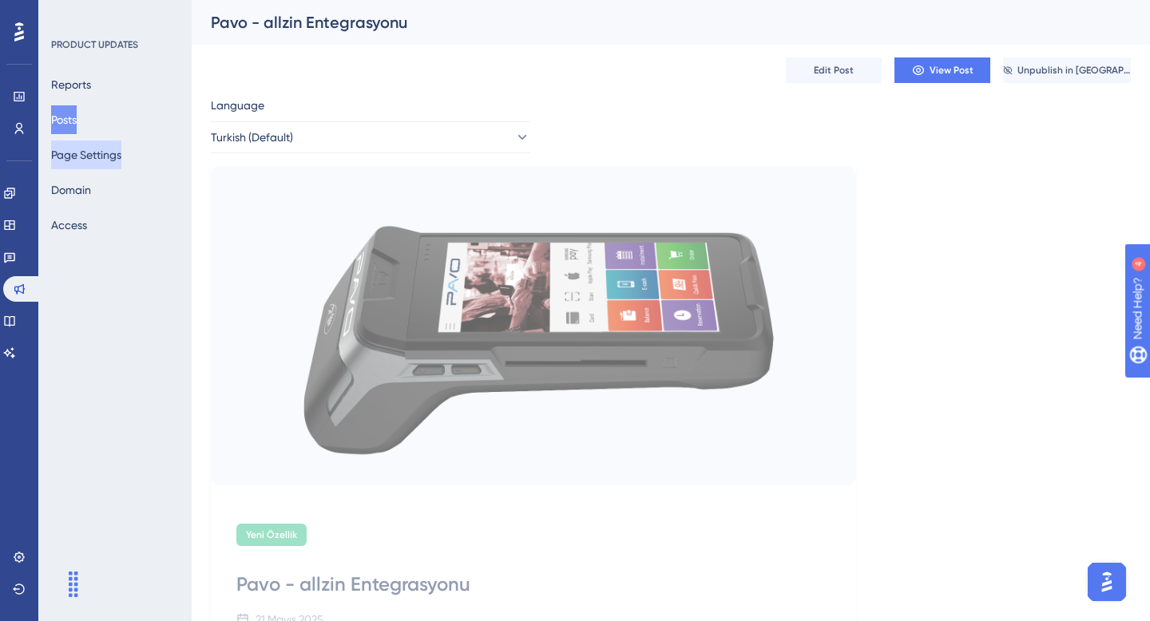
click at [86, 160] on button "Page Settings" at bounding box center [86, 155] width 70 height 29
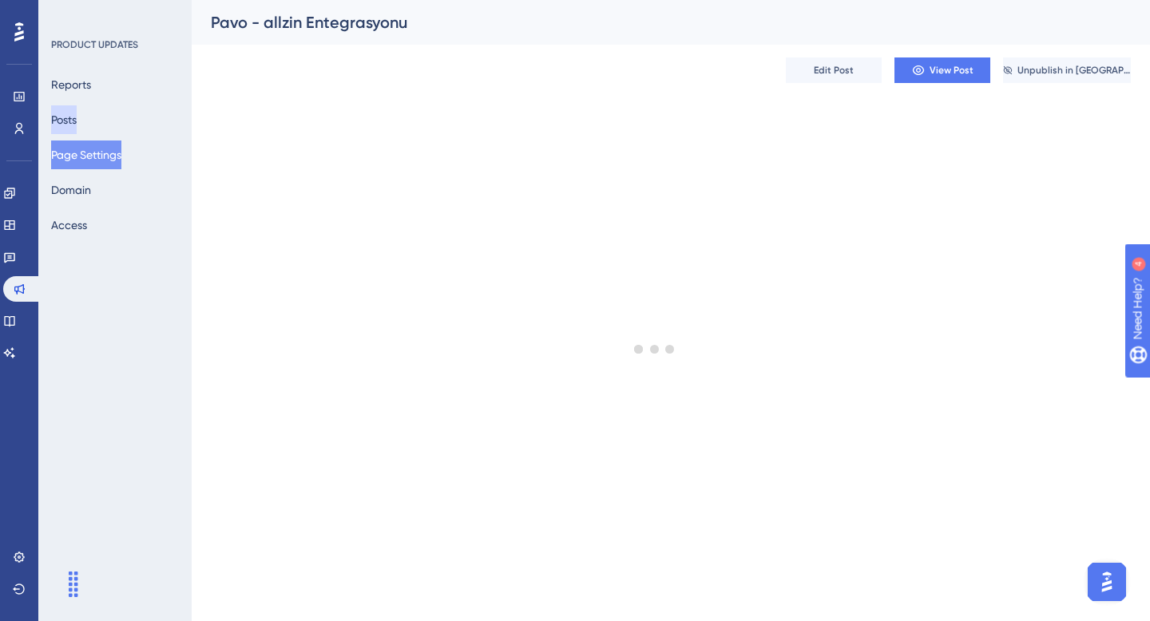
click at [77, 121] on button "Posts" at bounding box center [64, 119] width 26 height 29
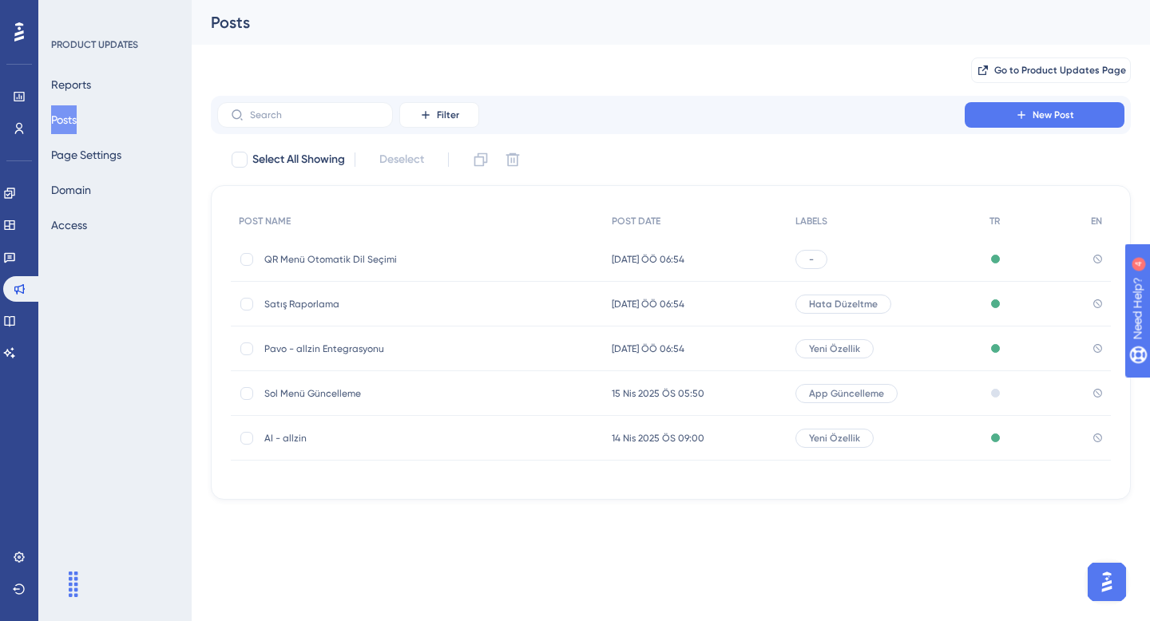
click at [453, 255] on span "QR Menü Otomatik Dil Seçimi" at bounding box center [391, 259] width 255 height 13
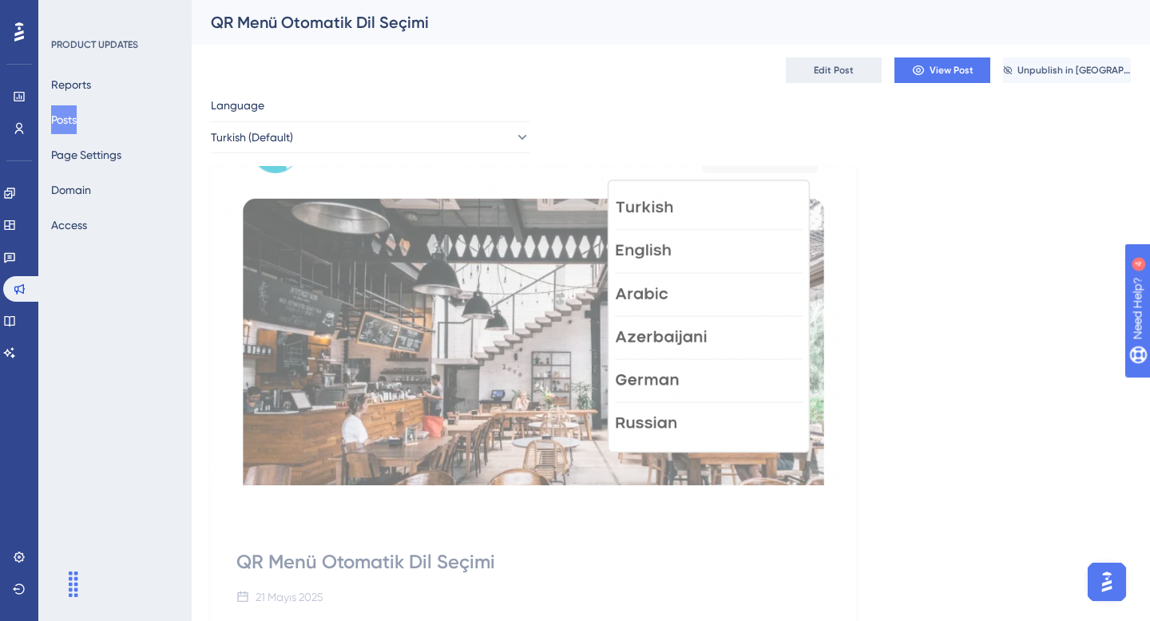
click at [842, 73] on span "Edit Post" at bounding box center [834, 70] width 40 height 13
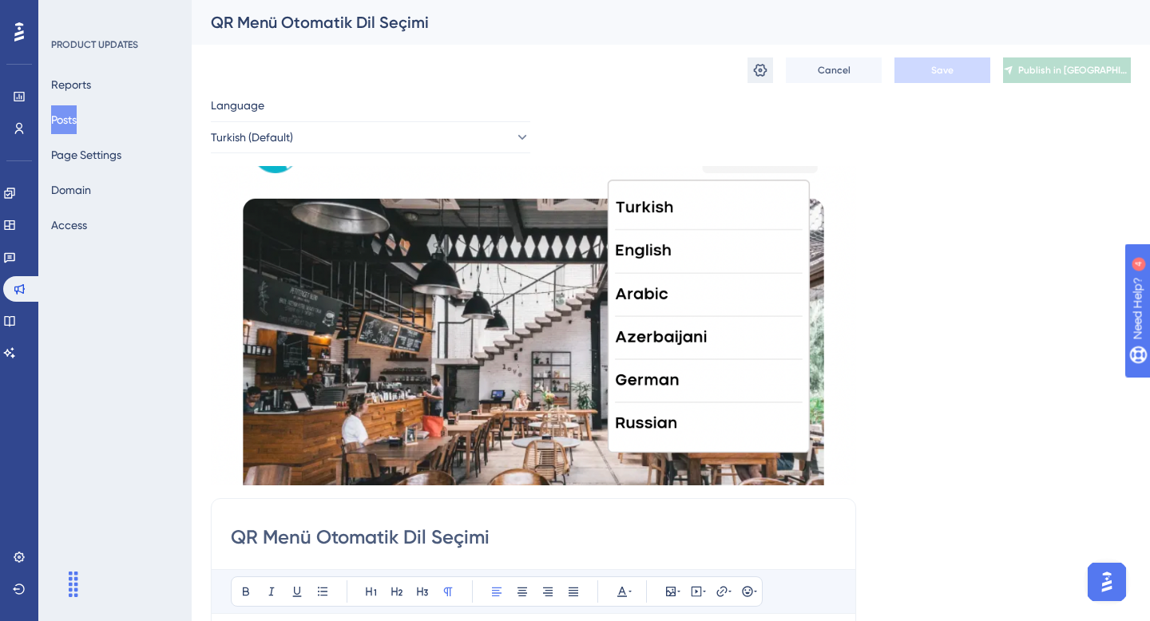
click at [766, 69] on icon at bounding box center [760, 70] width 16 height 16
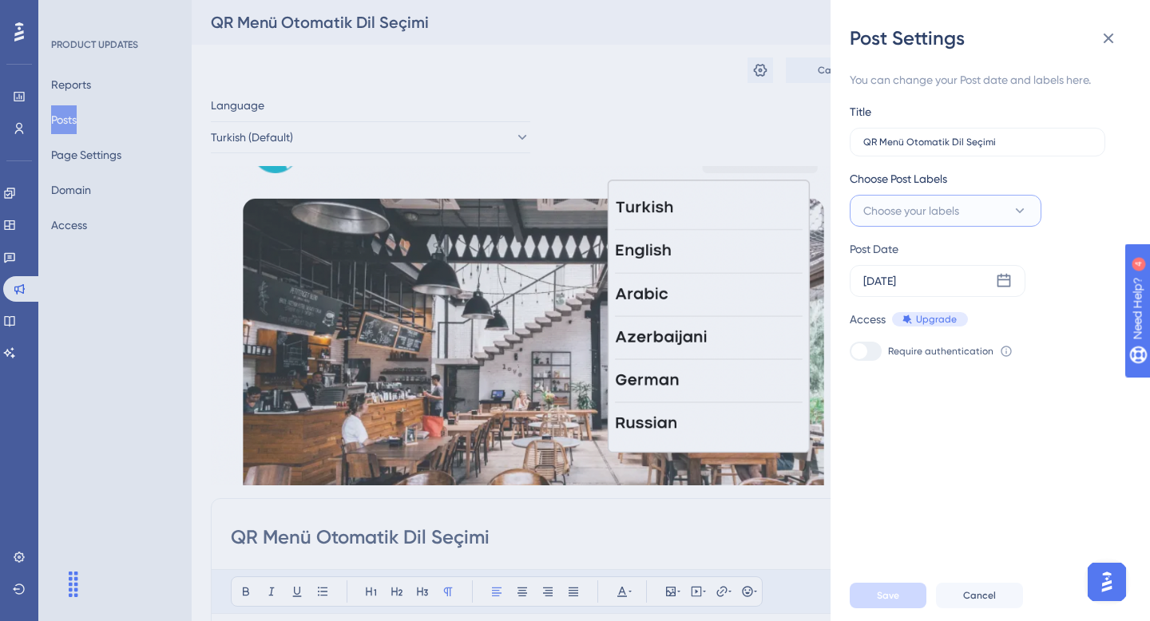
click at [921, 215] on span "Choose your labels" at bounding box center [911, 210] width 96 height 19
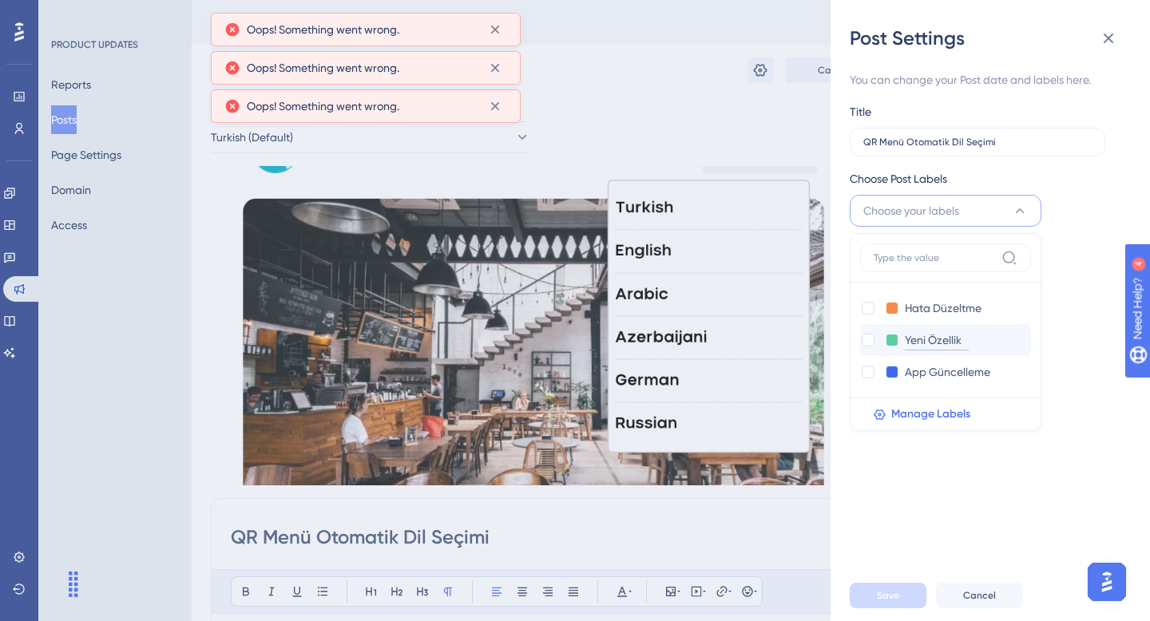
click at [935, 338] on input "Yeni Özellik" at bounding box center [937, 341] width 64 height 20
click at [861, 338] on div at bounding box center [867, 340] width 13 height 13
checkbox input "true"
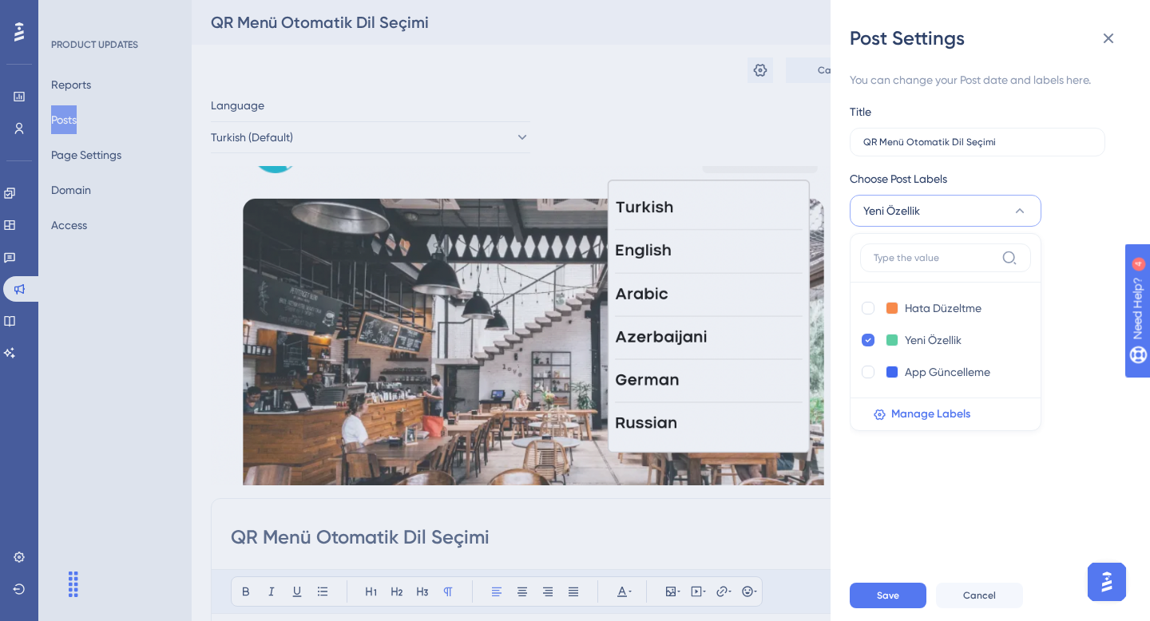
click at [884, 609] on div "Save Cancel" at bounding box center [1008, 595] width 319 height 51
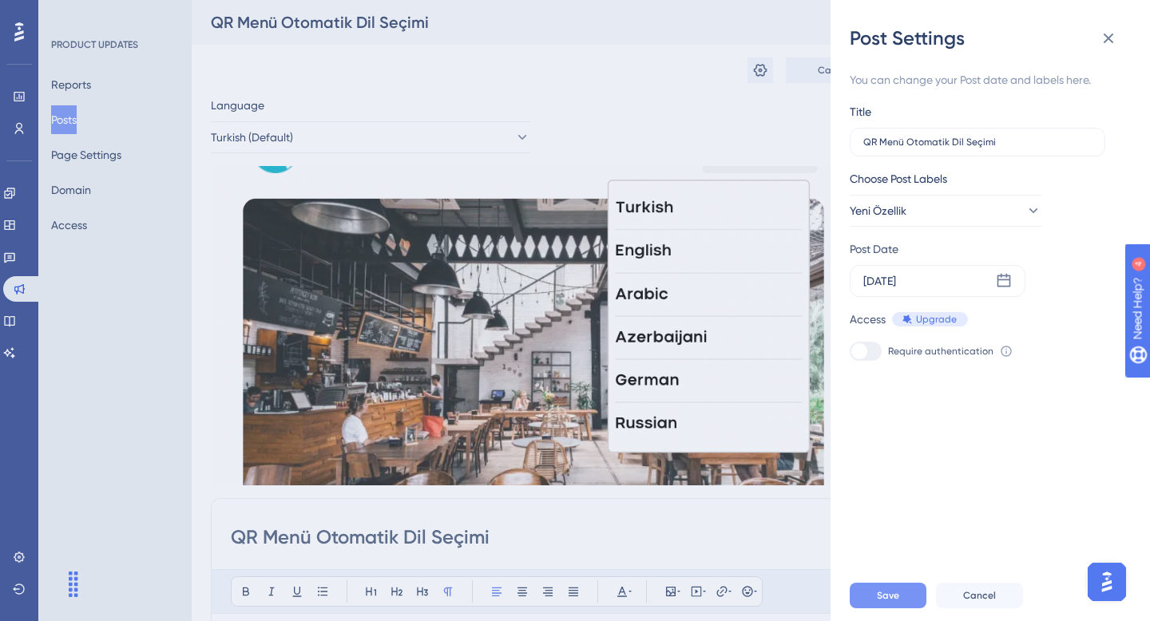
click at [897, 602] on button "Save" at bounding box center [887, 596] width 77 height 26
click at [1110, 45] on icon at bounding box center [1108, 38] width 19 height 19
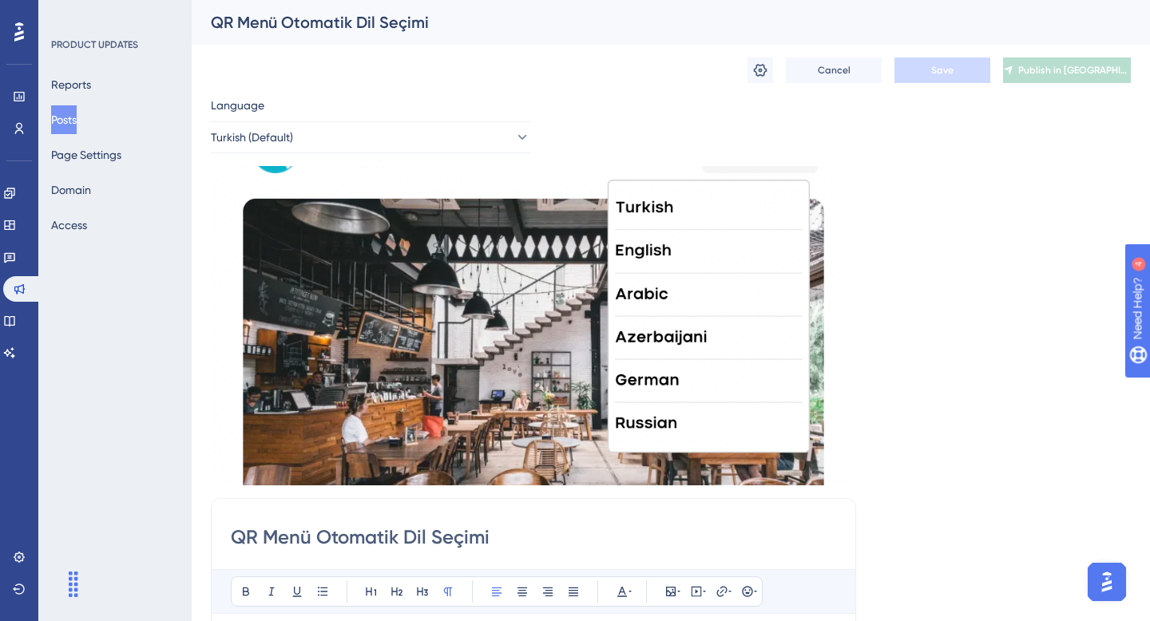
click at [1012, 181] on div "Language Turkish (Default) Insert an Image Delete QR Menü Otomatik Dil Seçimi B…" at bounding box center [671, 595] width 920 height 998
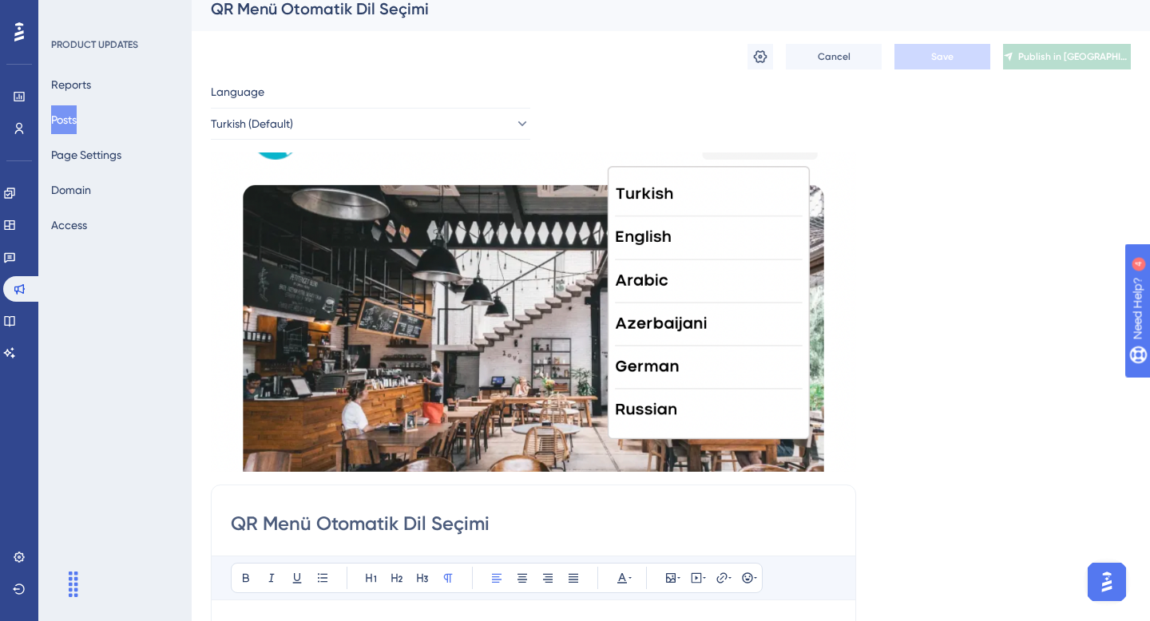
scroll to position [16, 0]
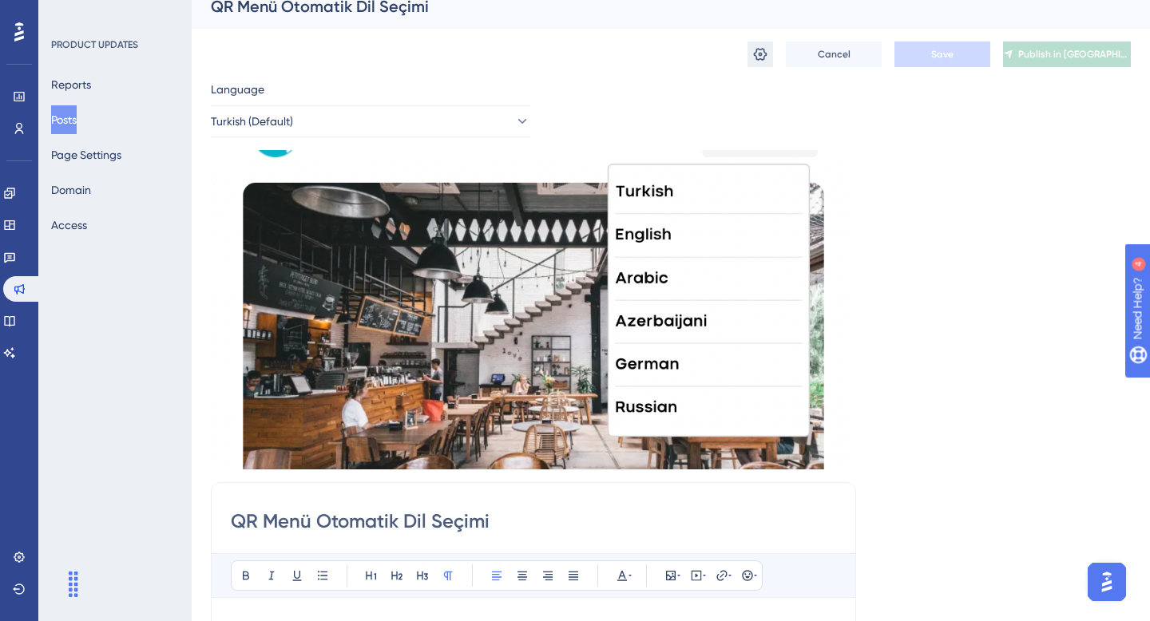
click at [762, 54] on icon at bounding box center [760, 54] width 16 height 16
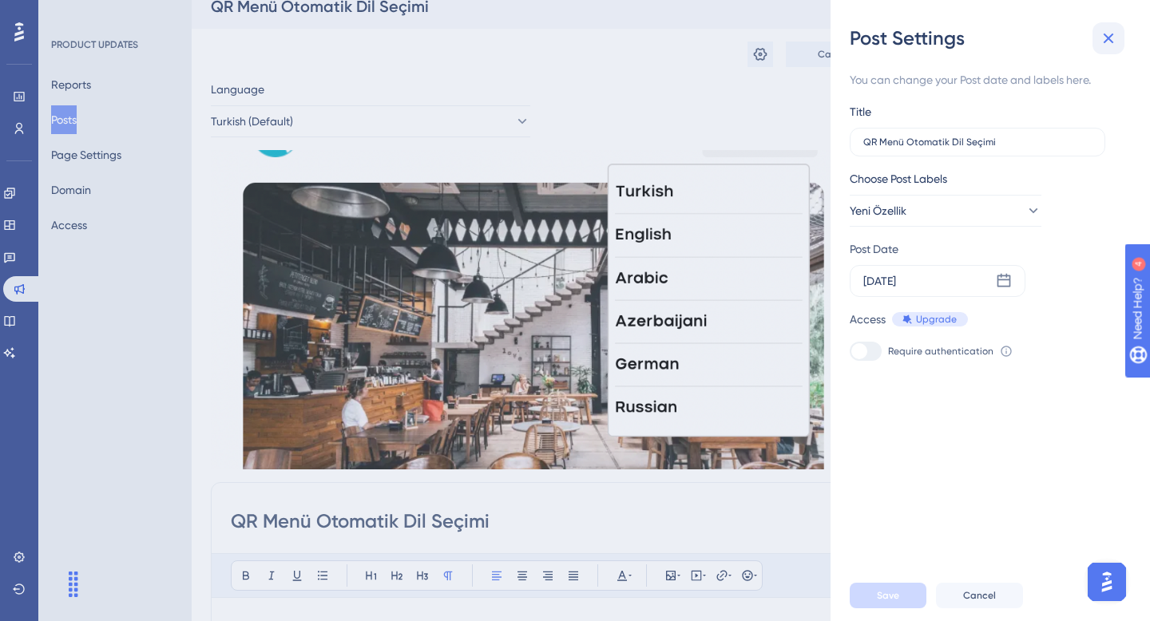
click at [1111, 31] on icon at bounding box center [1108, 38] width 19 height 19
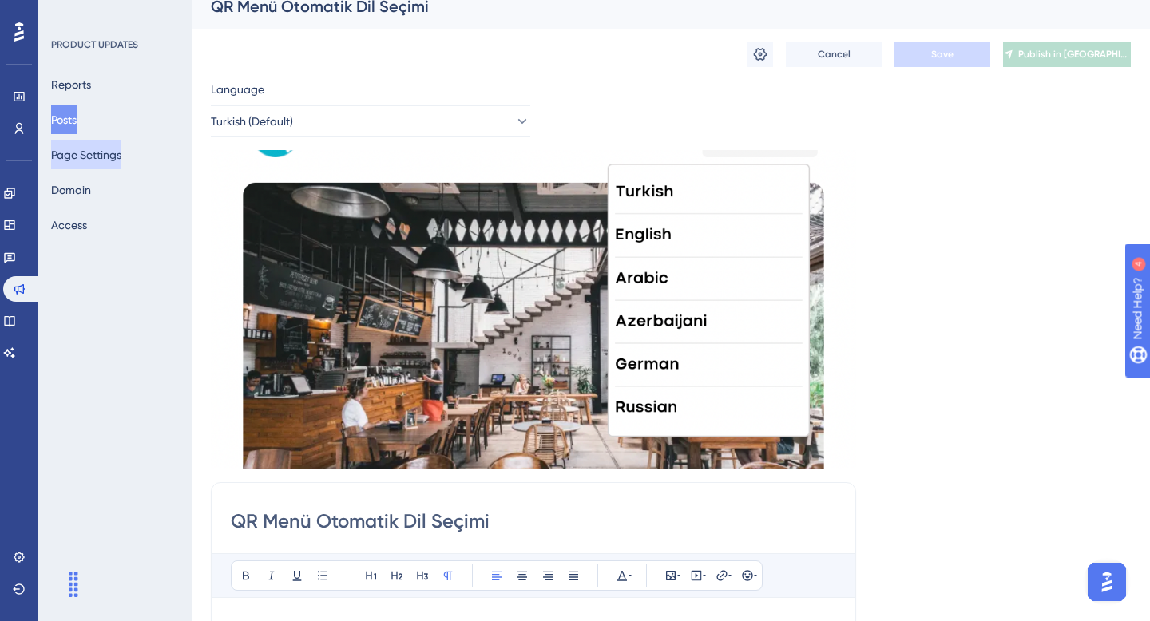
click at [81, 155] on button "Page Settings" at bounding box center [86, 155] width 70 height 29
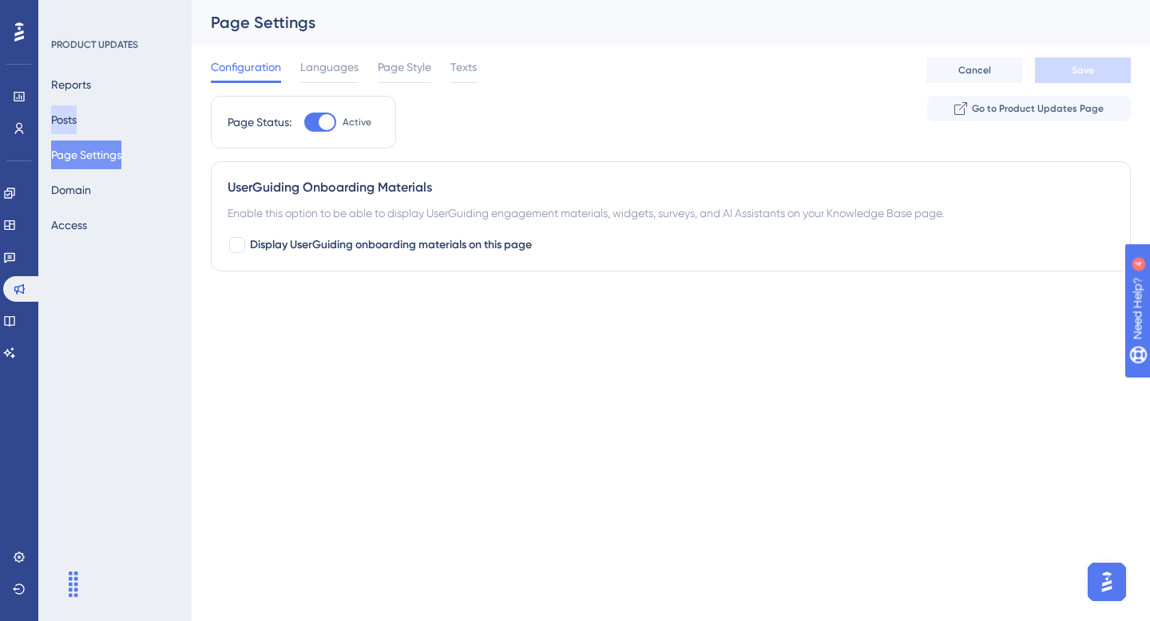
click at [77, 121] on button "Posts" at bounding box center [64, 119] width 26 height 29
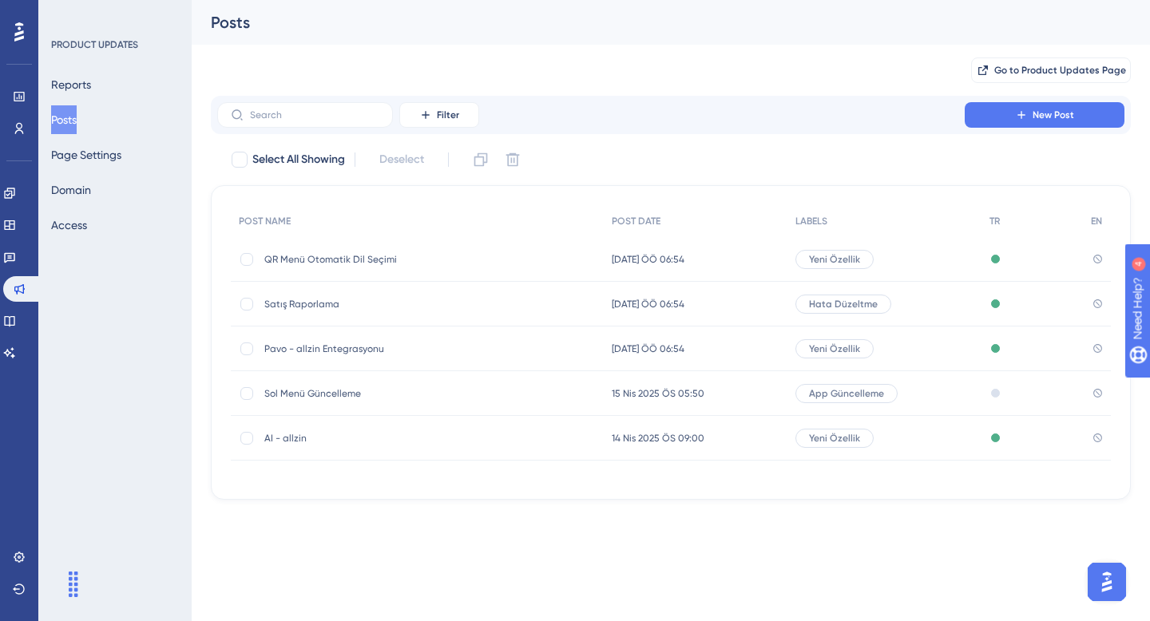
click at [143, 156] on div "Reports Posts Page Settings Domain Access" at bounding box center [115, 154] width 129 height 169
click at [115, 158] on button "Page Settings" at bounding box center [86, 155] width 70 height 29
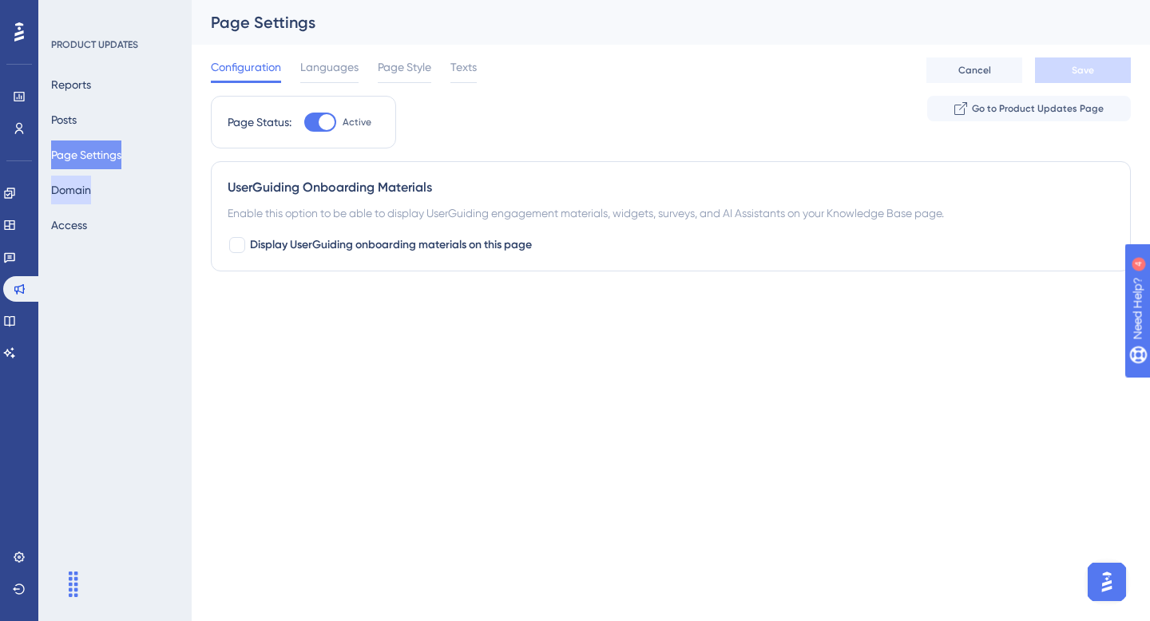
click at [91, 196] on button "Domain" at bounding box center [71, 190] width 40 height 29
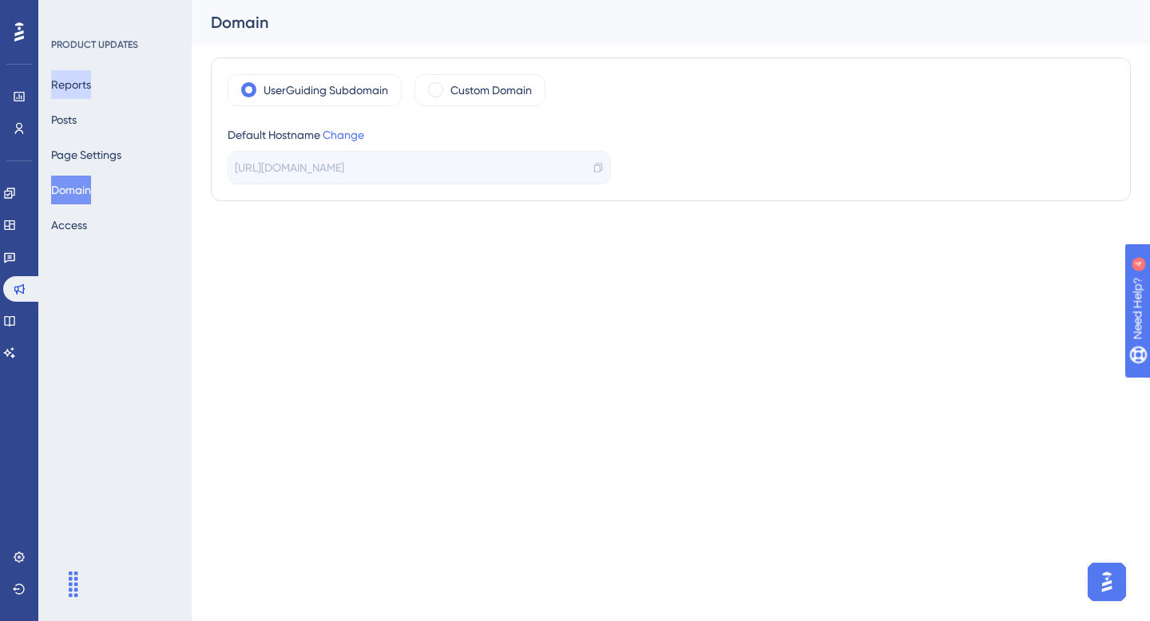
click at [89, 89] on button "Reports" at bounding box center [71, 84] width 40 height 29
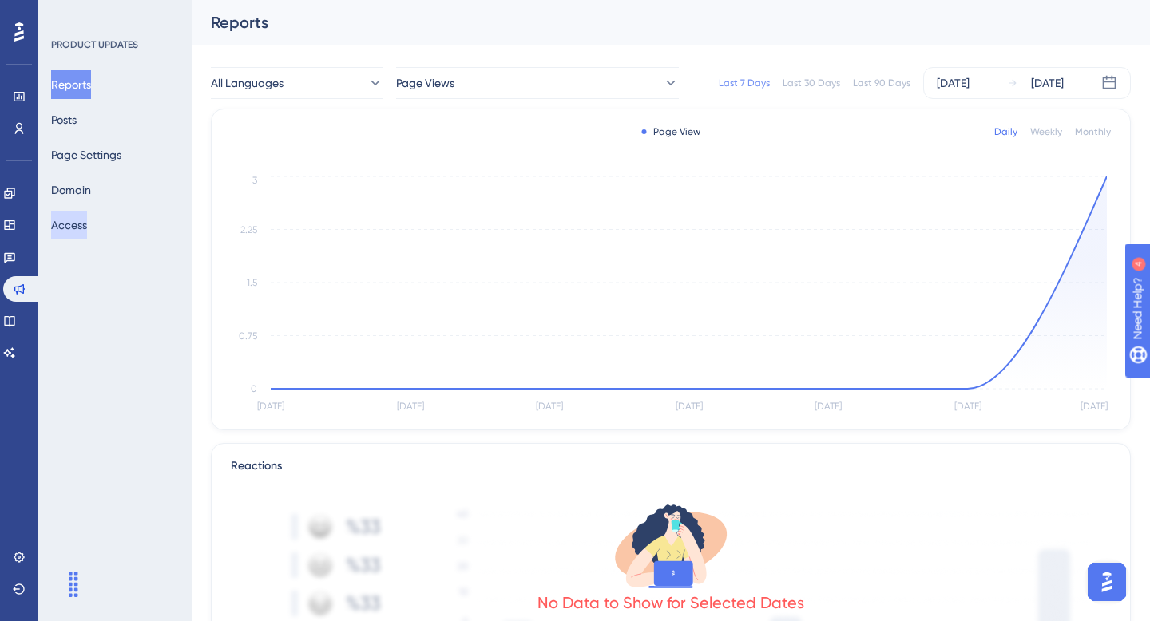
click at [75, 218] on button "Access" at bounding box center [69, 225] width 36 height 29
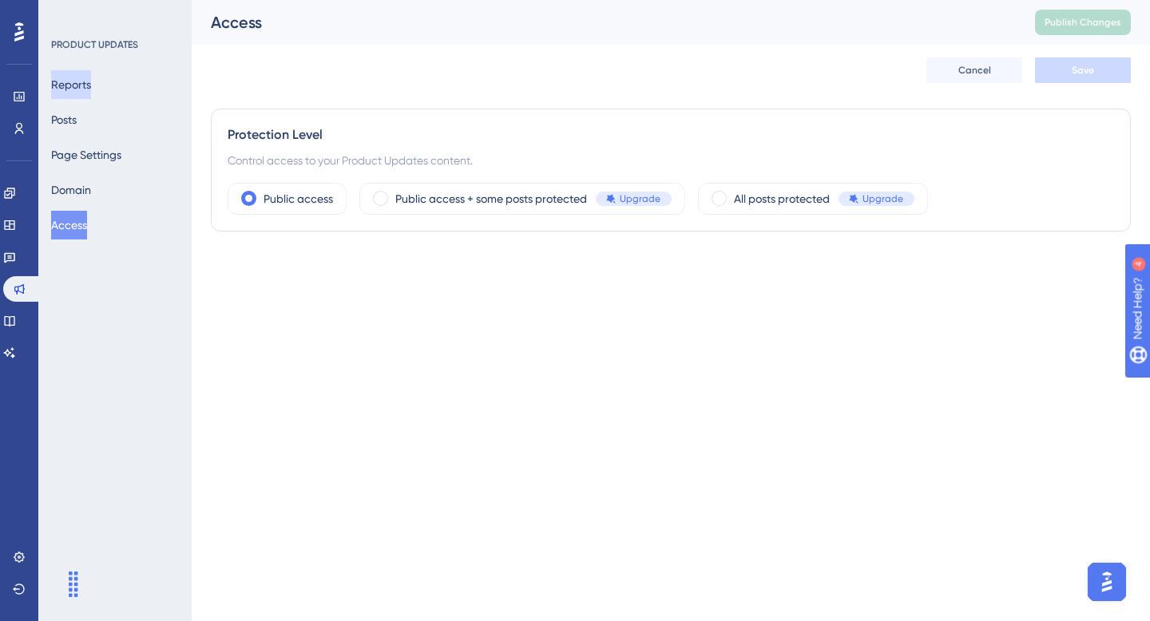
click at [85, 73] on button "Reports" at bounding box center [71, 84] width 40 height 29
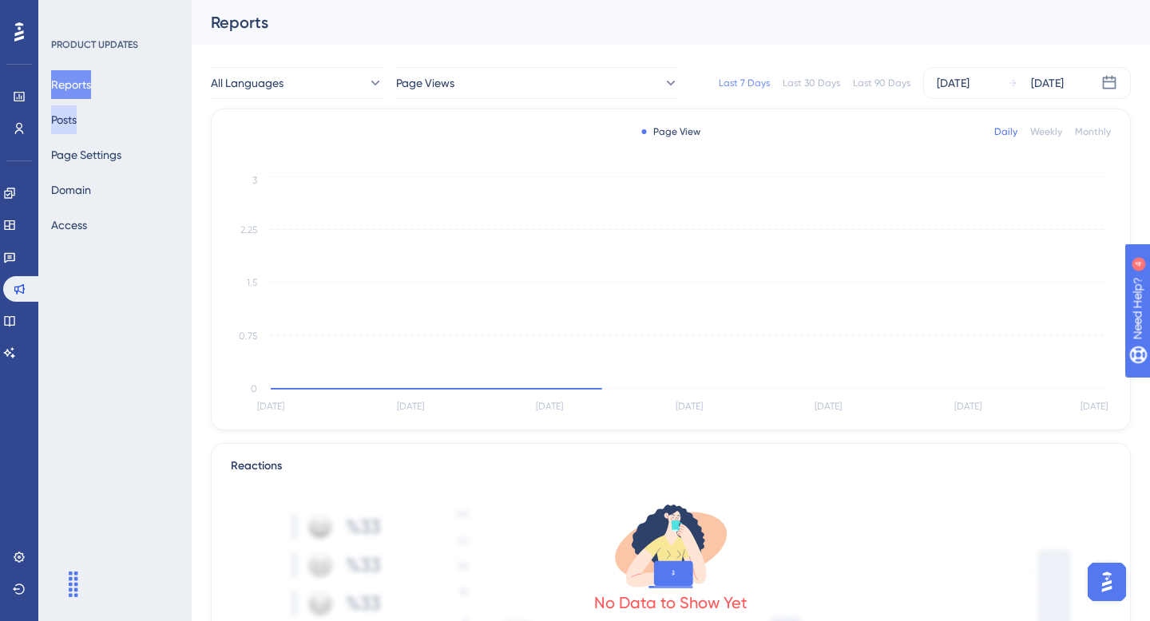
click at [77, 121] on button "Posts" at bounding box center [64, 119] width 26 height 29
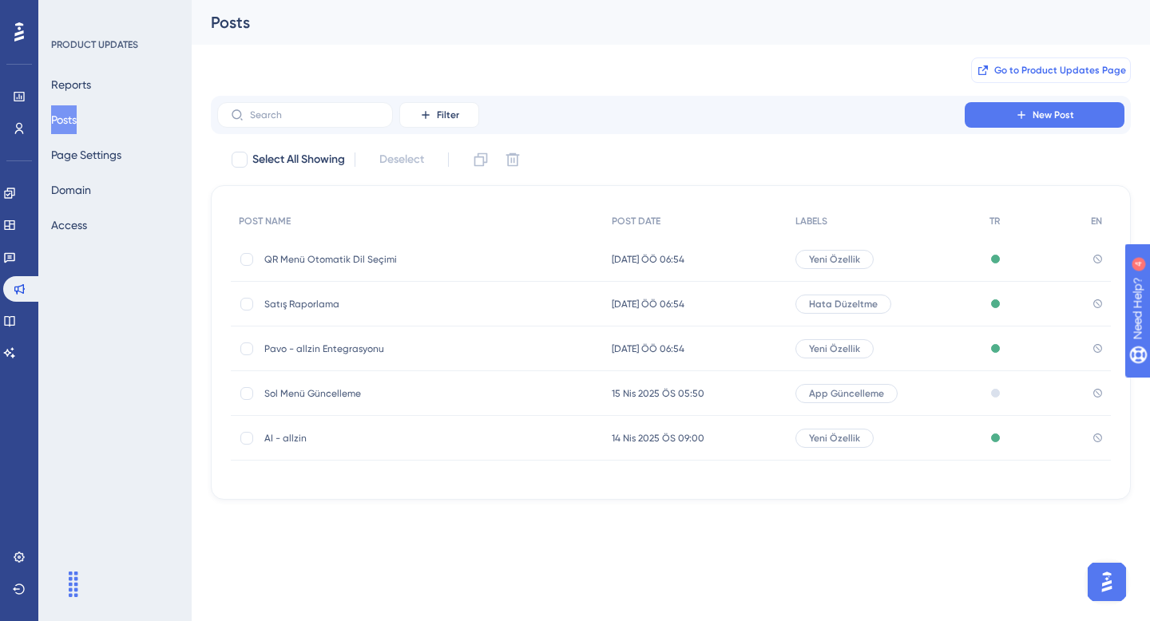
click at [1047, 78] on button "Go to Product Updates Page" at bounding box center [1051, 70] width 160 height 26
click at [91, 94] on button "Reports" at bounding box center [71, 84] width 40 height 29
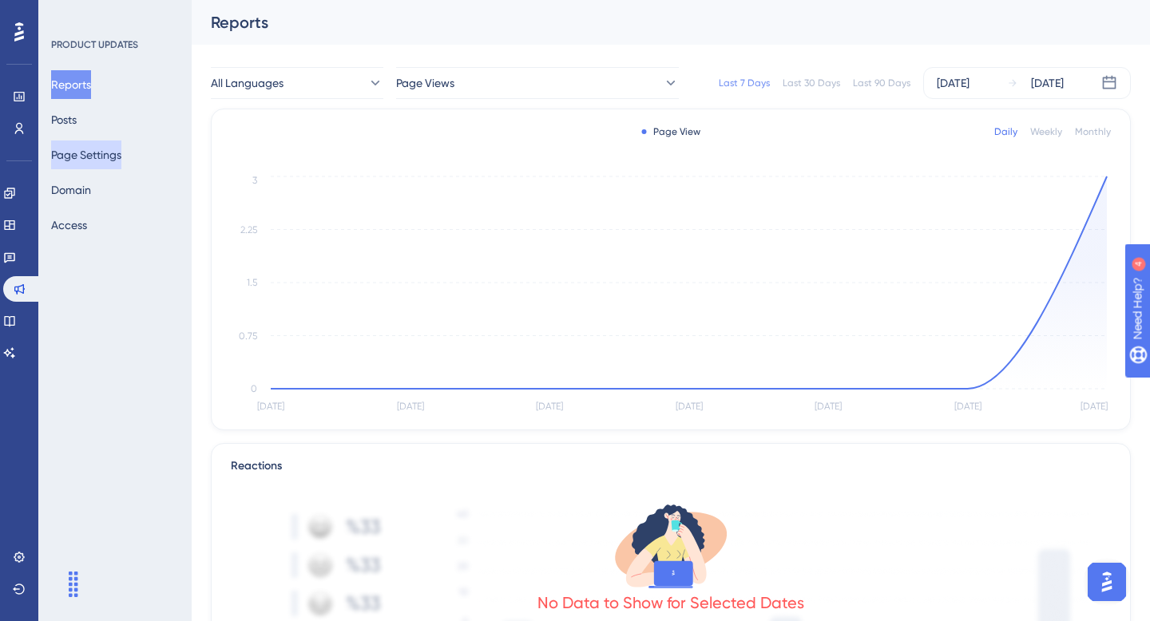
click at [96, 162] on button "Page Settings" at bounding box center [86, 155] width 70 height 29
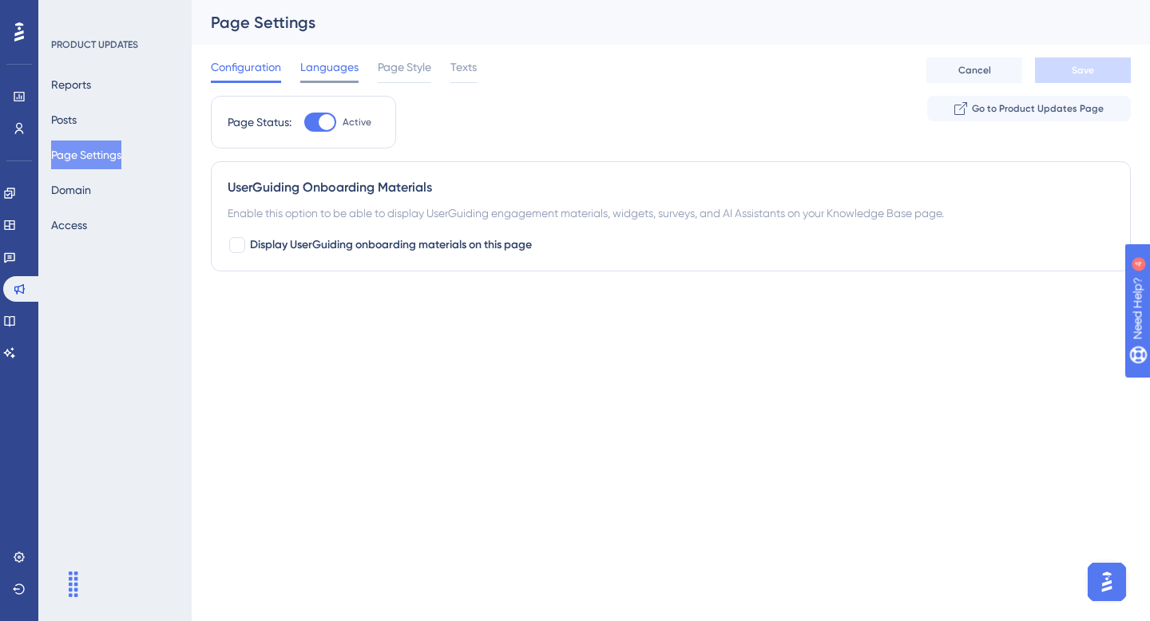
click at [327, 80] on div "Languages" at bounding box center [329, 70] width 58 height 26
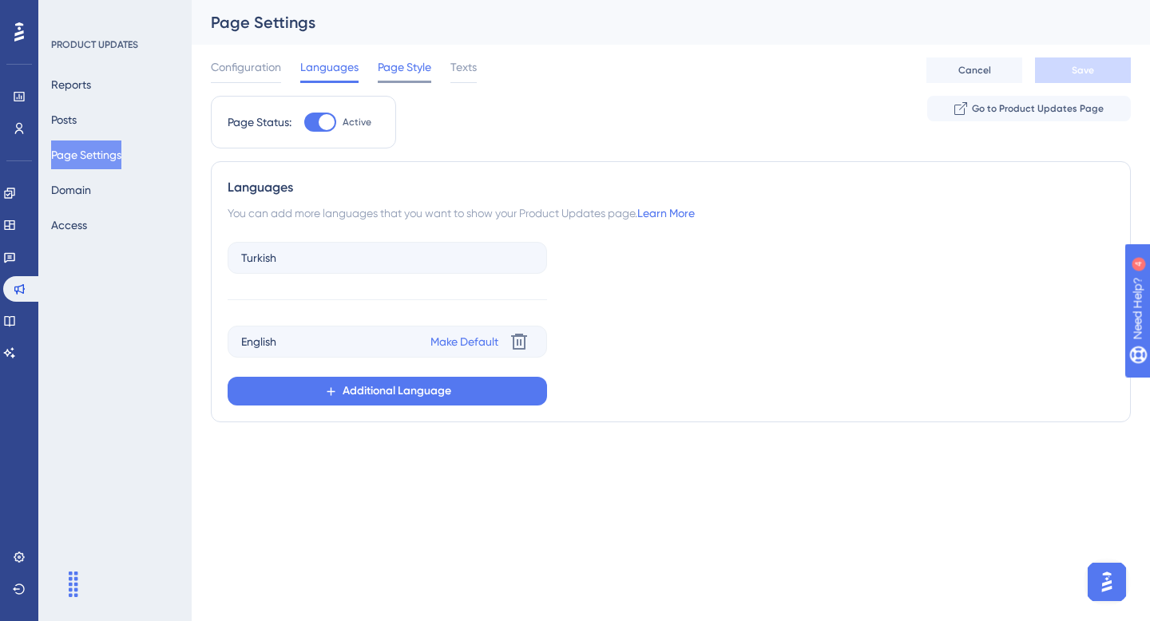
click at [403, 68] on span "Page Style" at bounding box center [404, 66] width 53 height 19
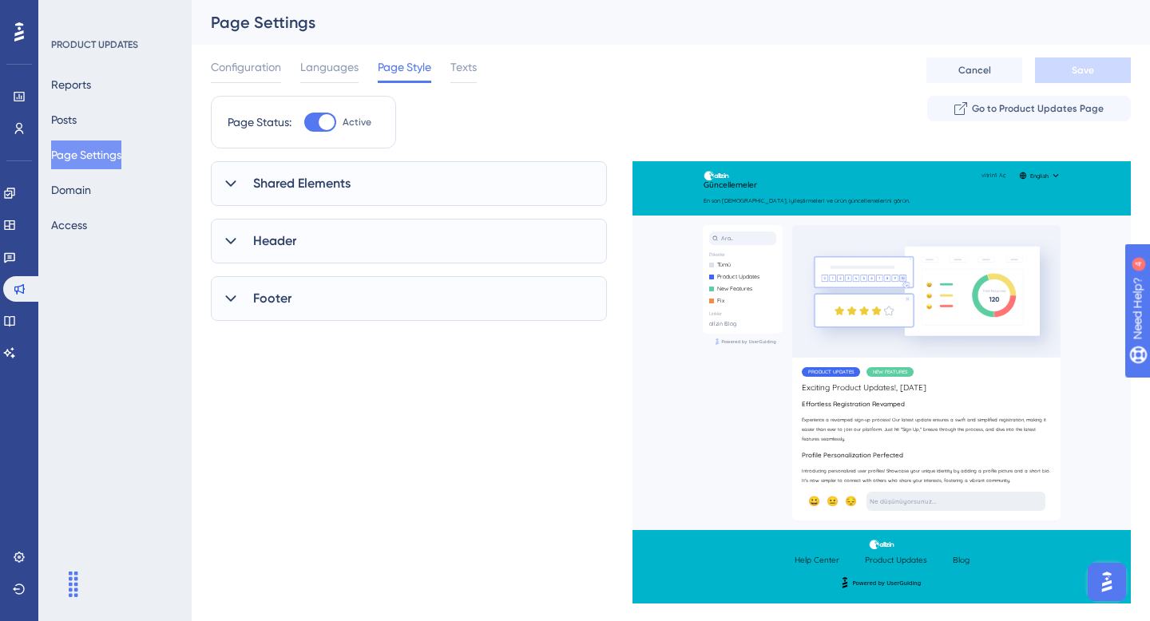
click at [370, 179] on div "Shared Elements" at bounding box center [409, 183] width 396 height 45
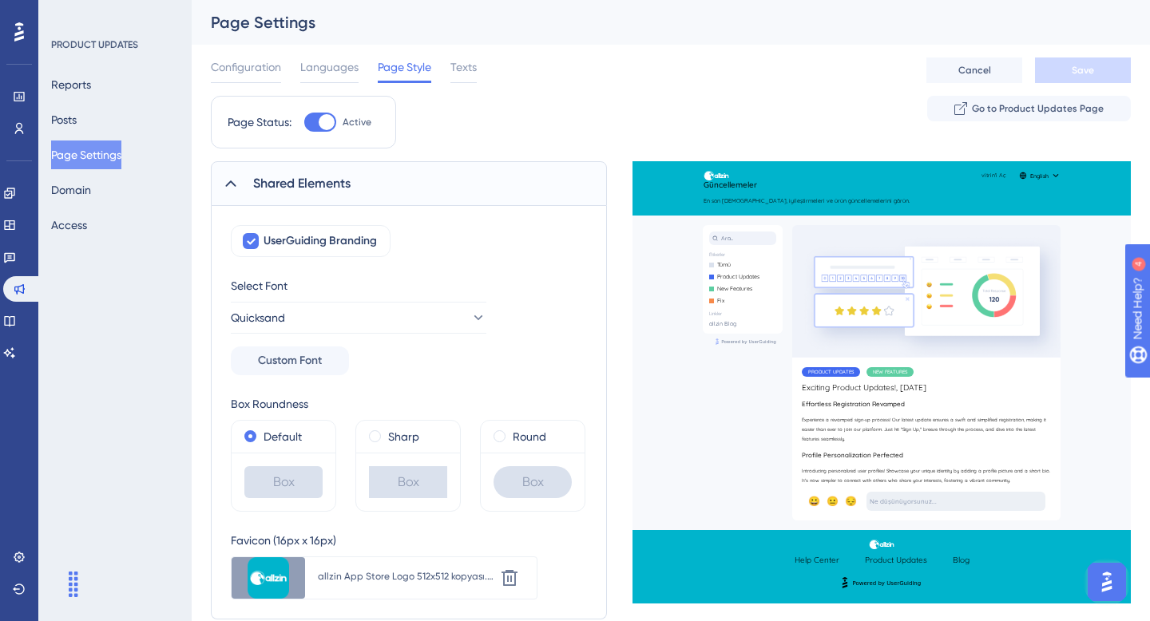
click at [367, 198] on div "Shared Elements" at bounding box center [409, 183] width 396 height 45
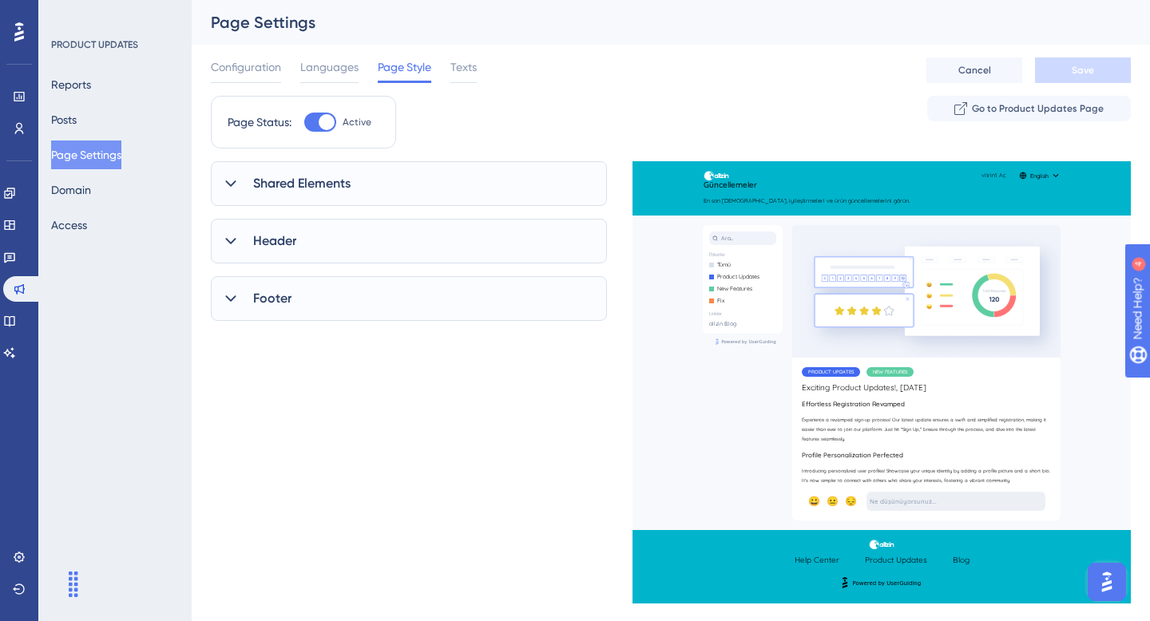
click at [342, 229] on div "Header" at bounding box center [409, 241] width 396 height 45
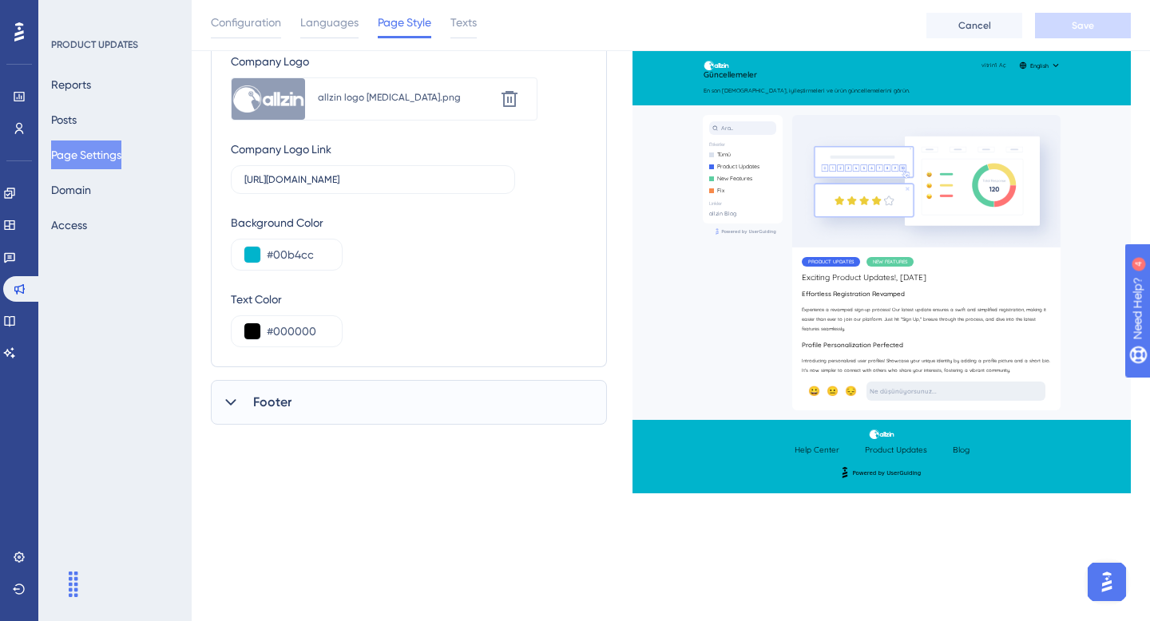
scroll to position [243, 0]
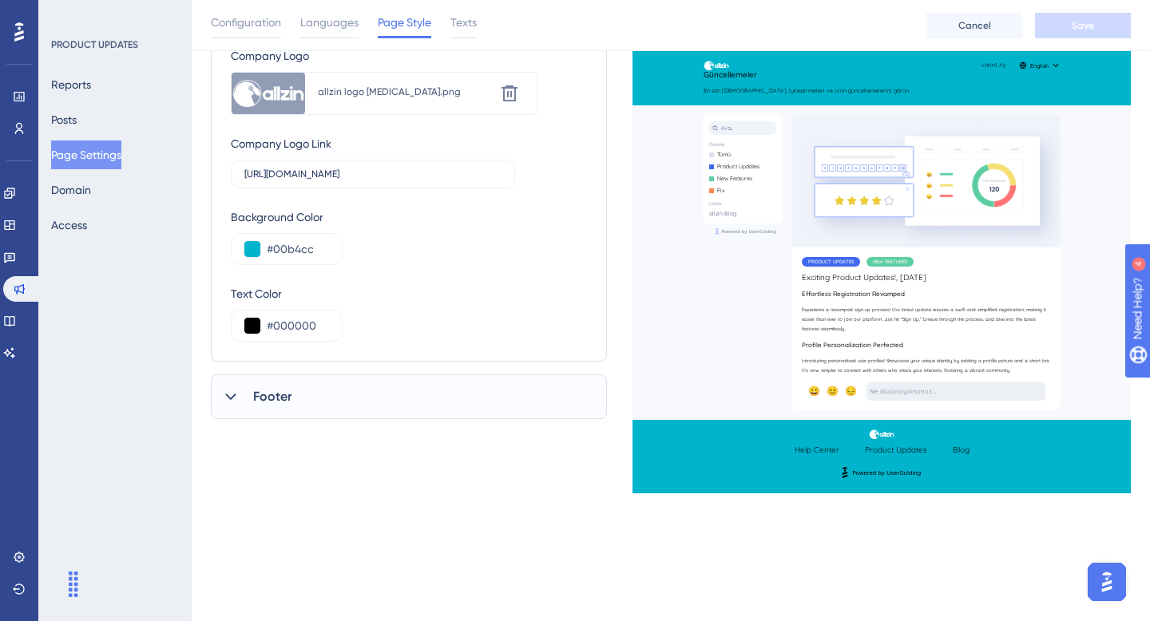
click at [353, 393] on div "Footer" at bounding box center [409, 396] width 396 height 45
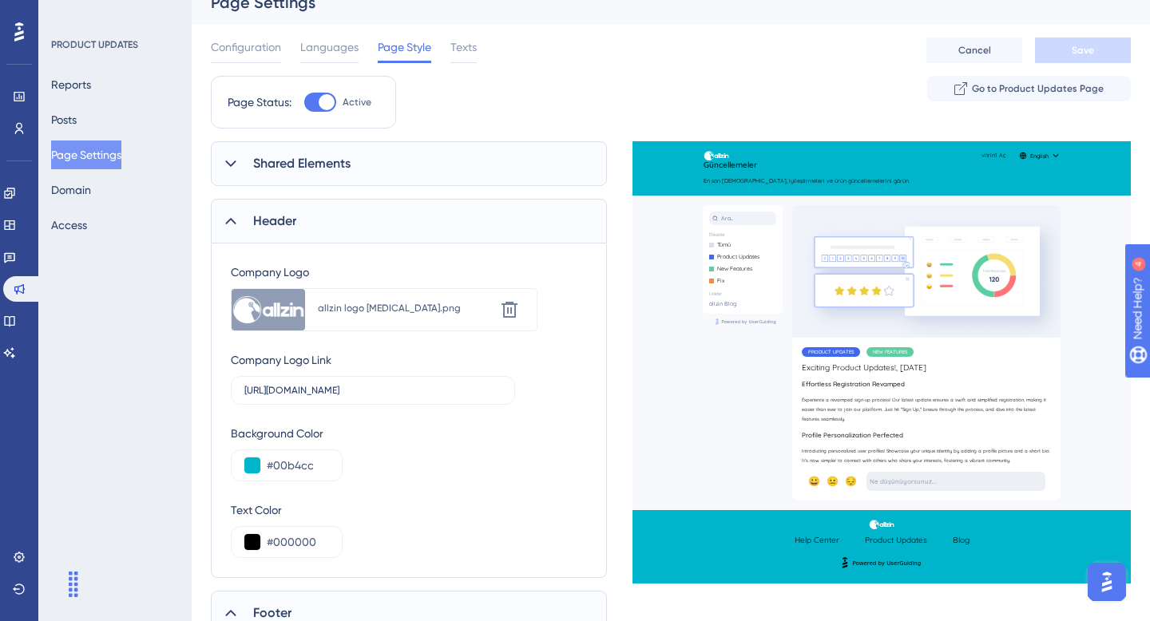
scroll to position [0, 0]
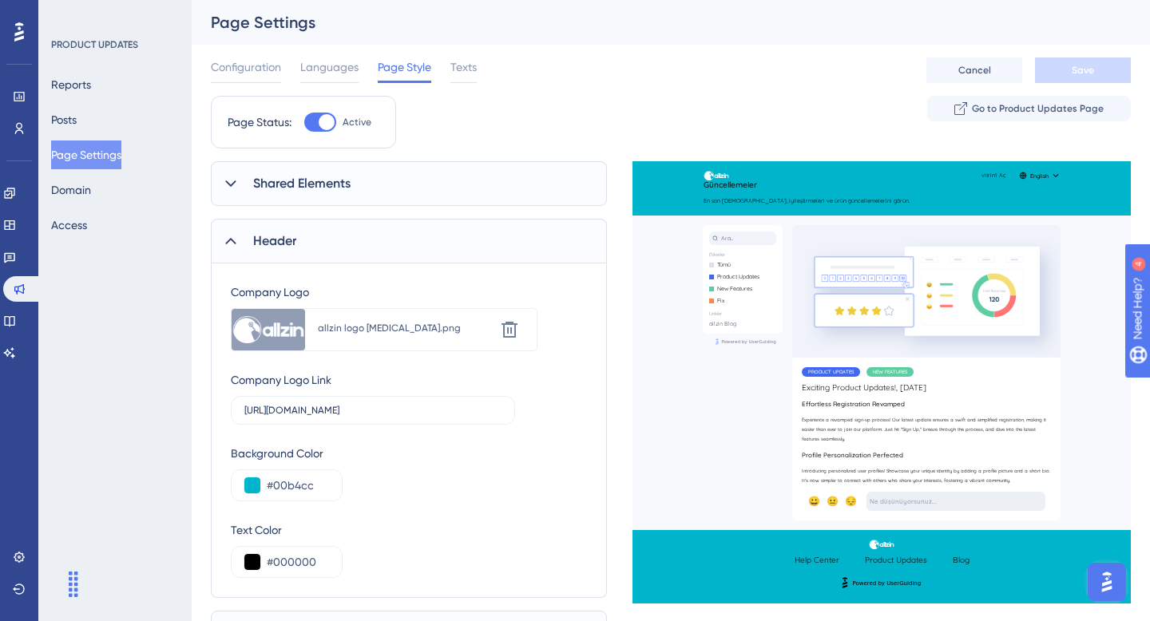
click at [319, 196] on div "Shared Elements" at bounding box center [409, 183] width 396 height 45
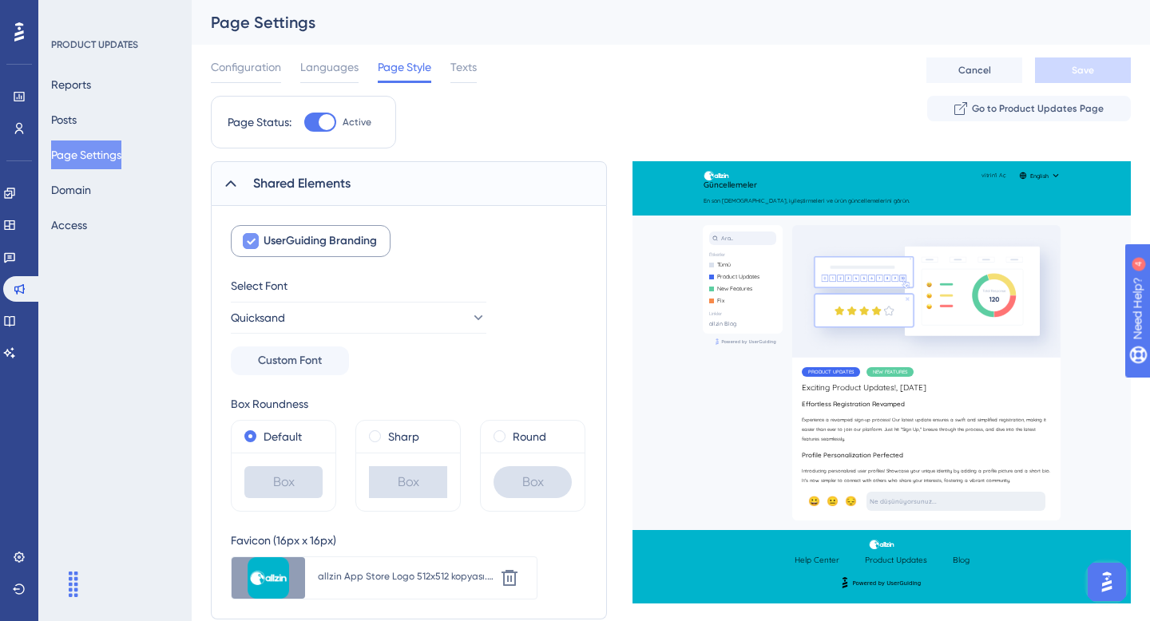
click at [249, 241] on icon at bounding box center [251, 242] width 9 height 6
checkbox input "false"
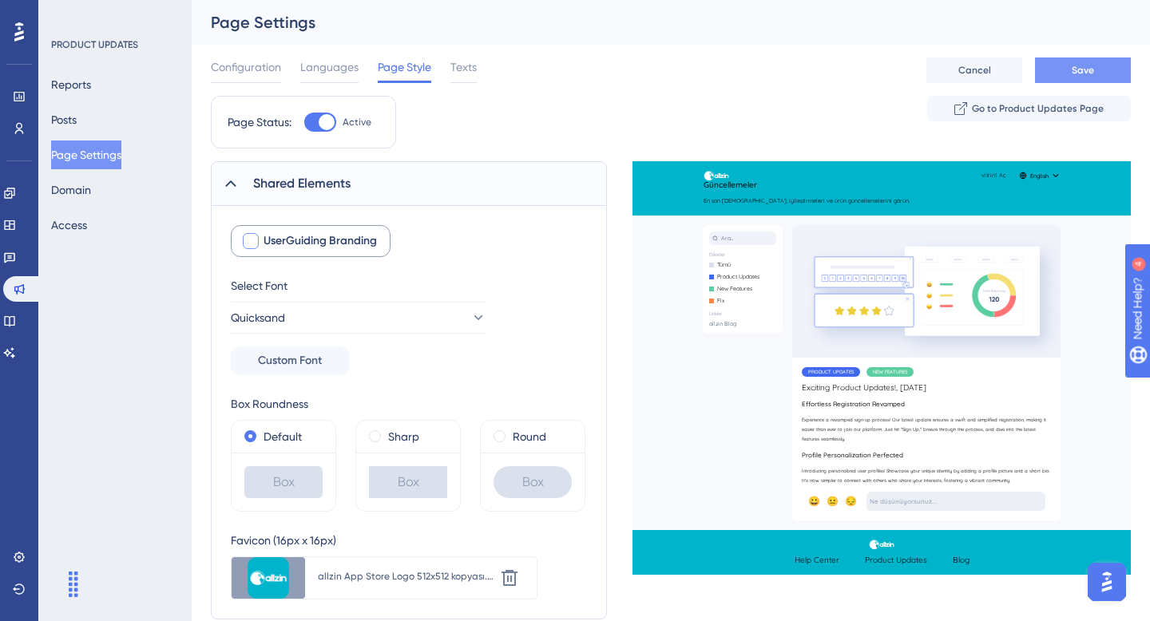
click at [1067, 67] on button "Save" at bounding box center [1083, 70] width 96 height 26
click at [335, 68] on span "Languages" at bounding box center [329, 66] width 58 height 19
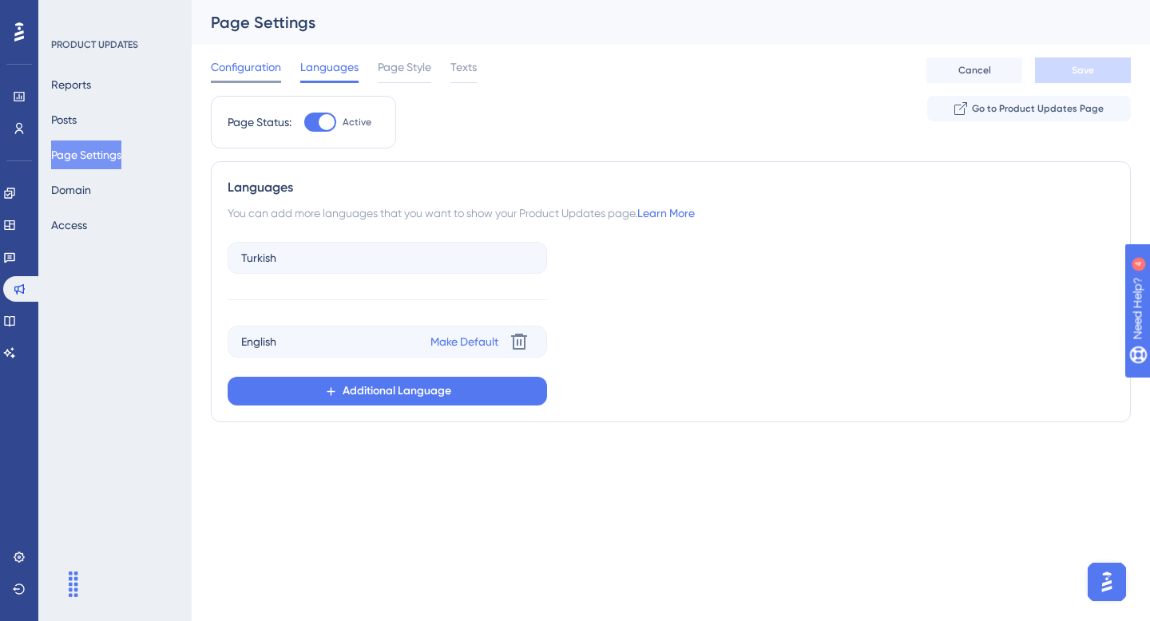
click at [257, 68] on span "Configuration" at bounding box center [246, 66] width 70 height 19
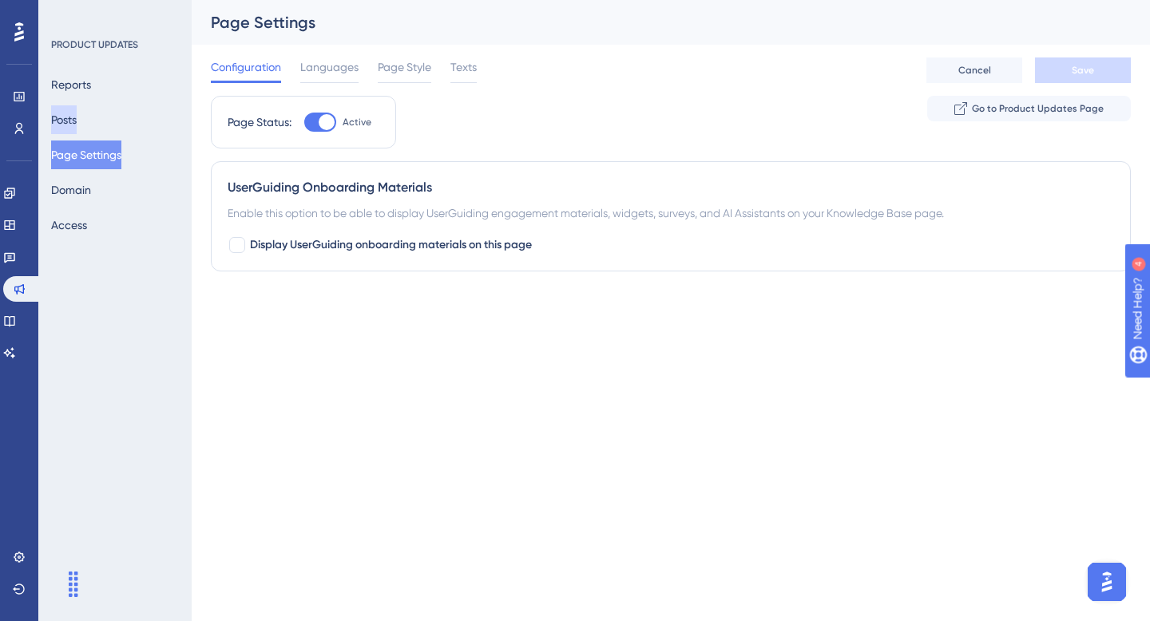
click at [77, 115] on button "Posts" at bounding box center [64, 119] width 26 height 29
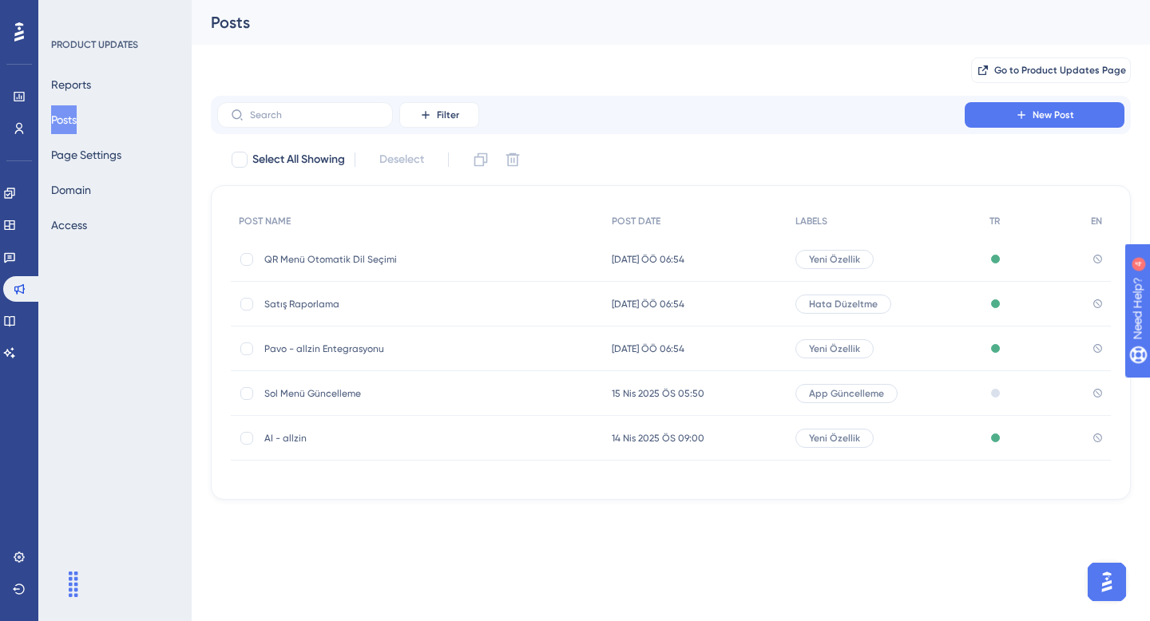
click at [88, 171] on div "Reports Posts Page Settings Domain Access" at bounding box center [115, 154] width 129 height 169
click at [57, 233] on button "Access" at bounding box center [69, 225] width 36 height 29
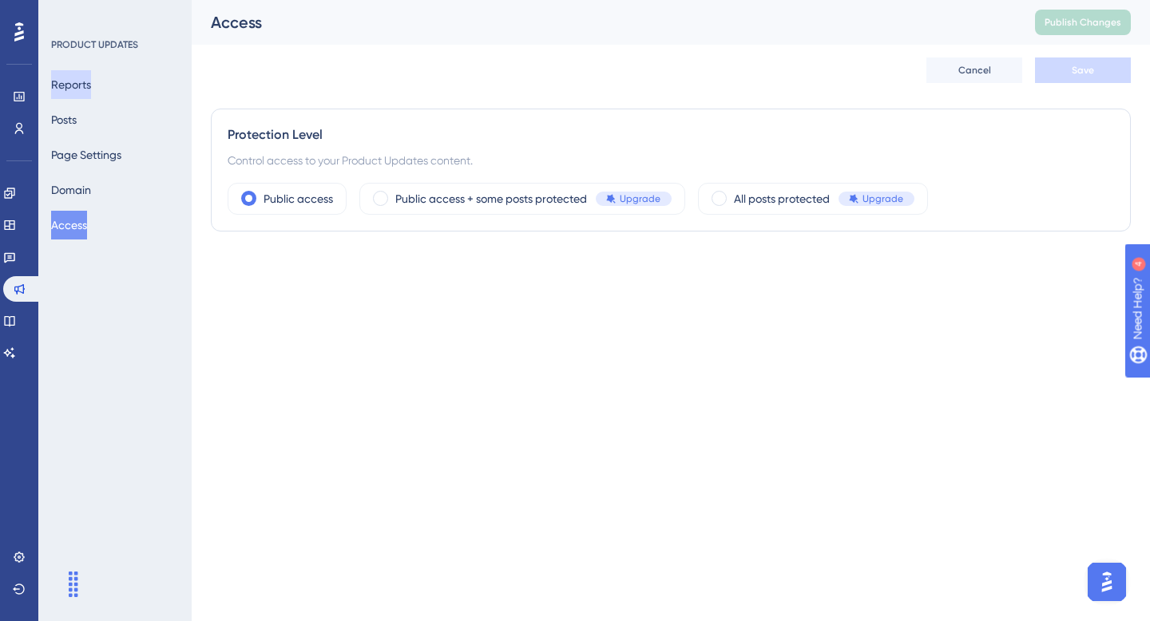
click at [91, 88] on button "Reports" at bounding box center [71, 84] width 40 height 29
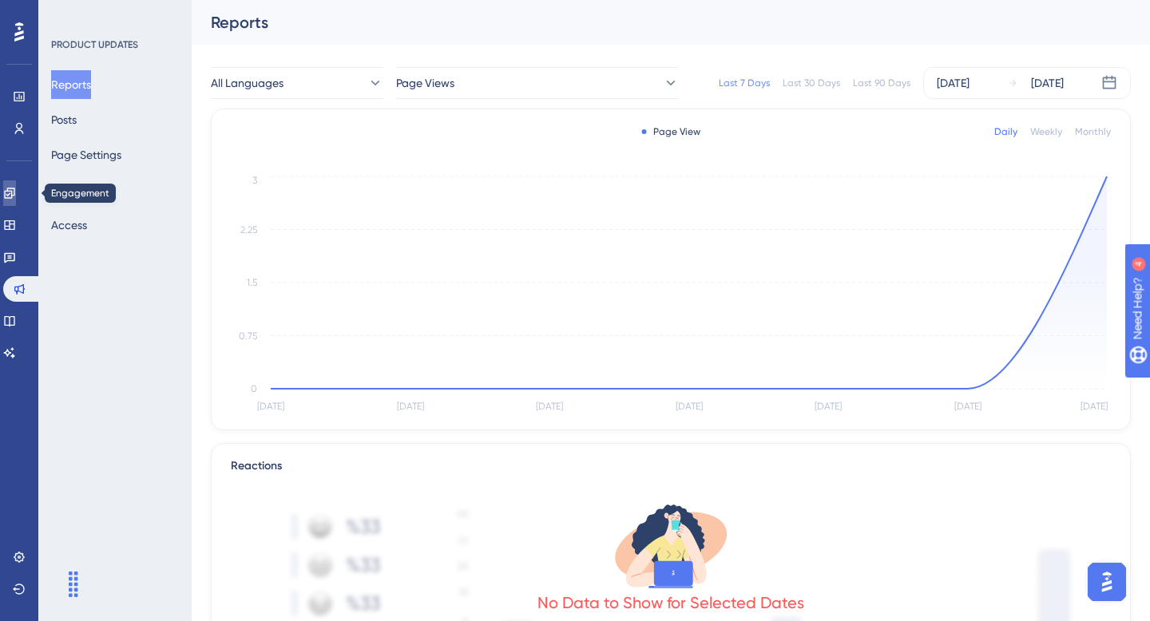
click at [16, 195] on link at bounding box center [9, 193] width 13 height 26
